Goal: Communication & Community: Answer question/provide support

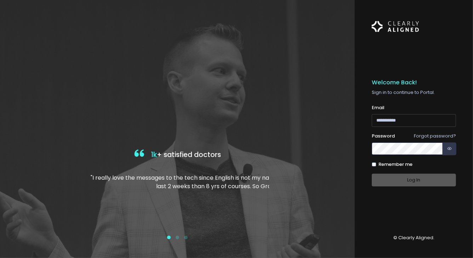
type input "**********"
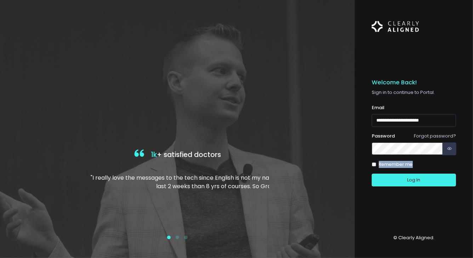
click at [376, 163] on form "**********" at bounding box center [414, 145] width 84 height 82
click at [393, 179] on button "Log In" at bounding box center [414, 180] width 84 height 13
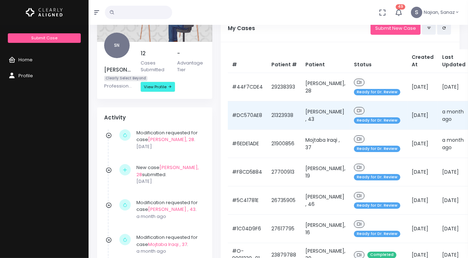
scroll to position [83, 0]
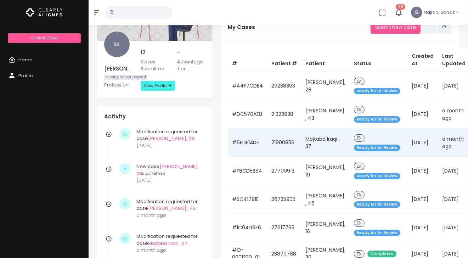
click at [354, 135] on span at bounding box center [359, 137] width 11 height 7
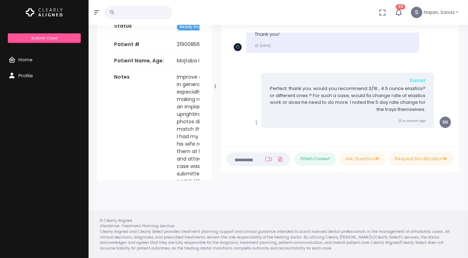
scroll to position [640, 0]
drag, startPoint x: 320, startPoint y: 106, endPoint x: 306, endPoint y: 89, distance: 22.1
click at [306, 89] on div "Sanaz Perfect. thank you. would you recommend 3/16 , 4.5 ounce elastics? or dif…" at bounding box center [347, 99] width 173 height 55
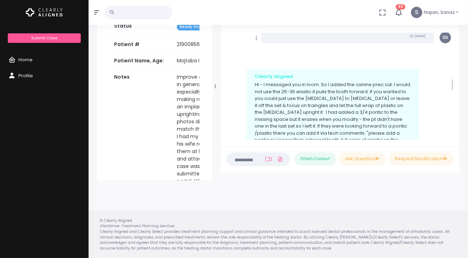
scroll to position [400, 0]
click at [299, 101] on p "Hi - I messaged you in loom. So I added the canine prec cut. I would not use th…" at bounding box center [333, 119] width 156 height 76
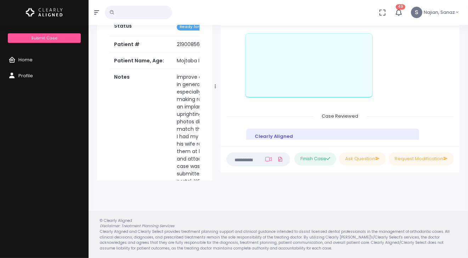
scroll to position [830, 0]
